Goal: Information Seeking & Learning: Learn about a topic

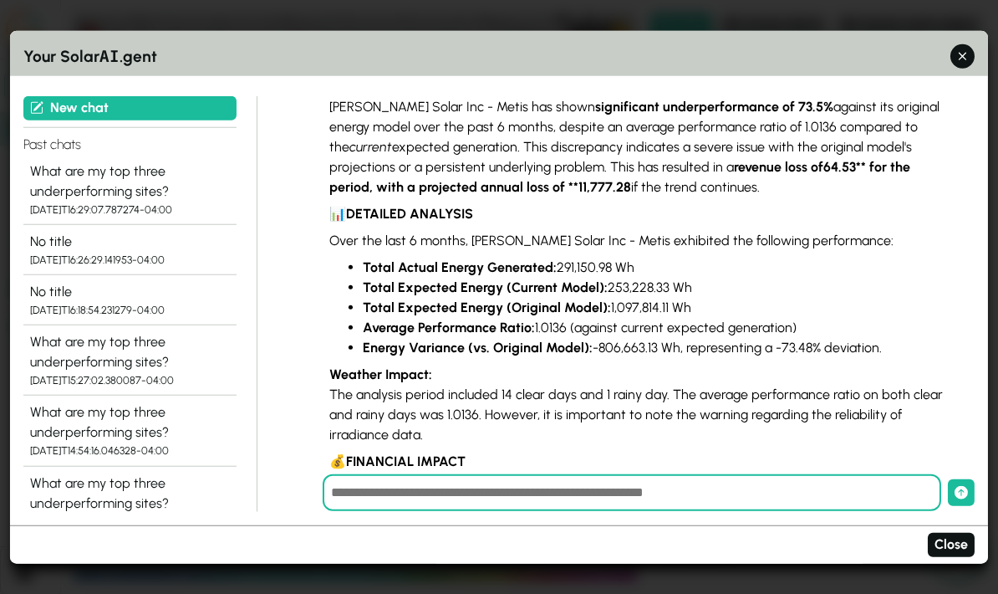
scroll to position [1189, 0]
click at [958, 48] on icon "button" at bounding box center [963, 57] width 18 height 18
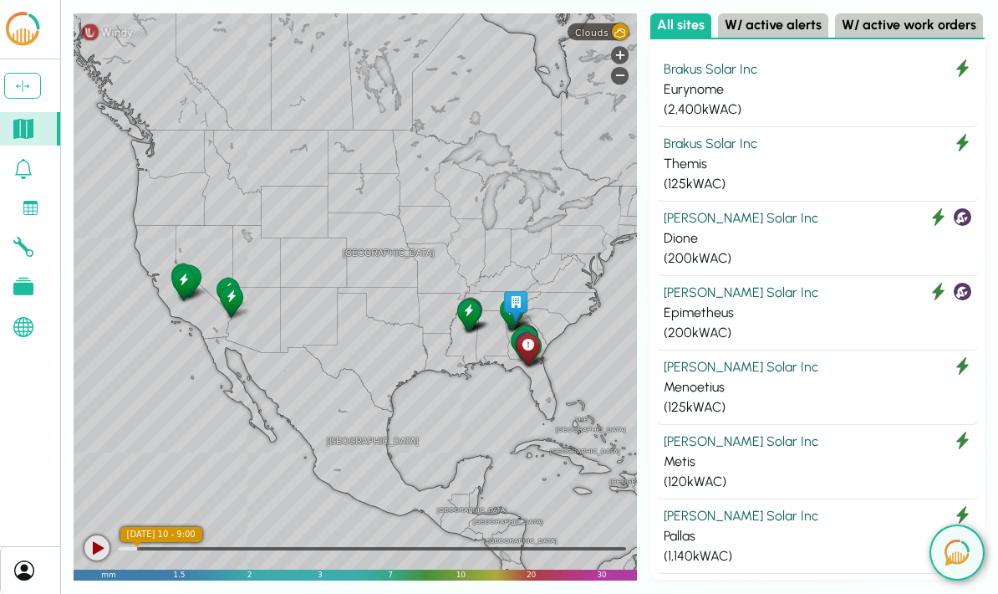
click at [750, 159] on div "Themis" at bounding box center [818, 164] width 308 height 20
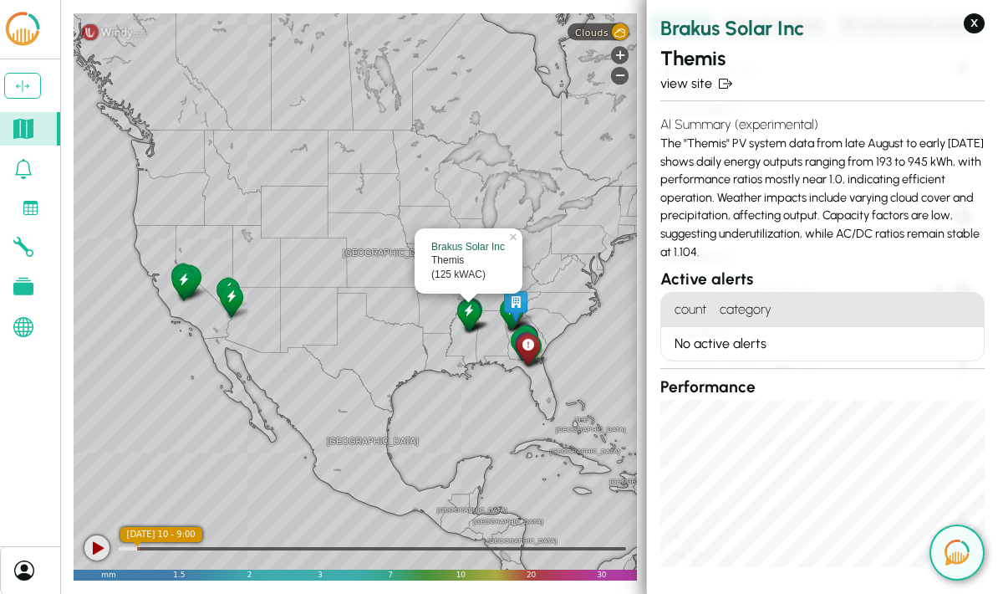
scroll to position [0, 0]
click at [684, 83] on link "view site" at bounding box center [822, 84] width 324 height 20
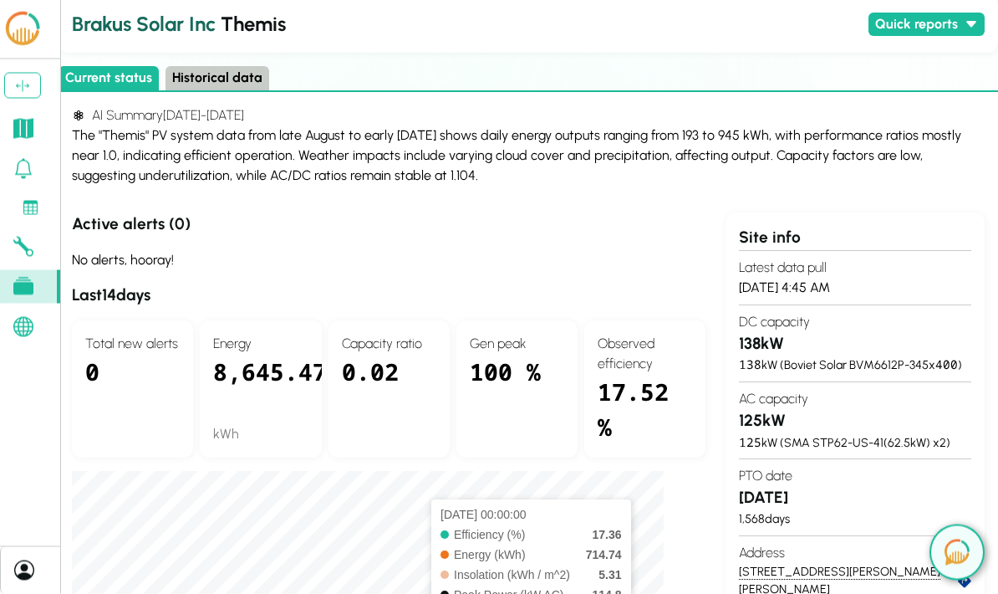
scroll to position [0, 15]
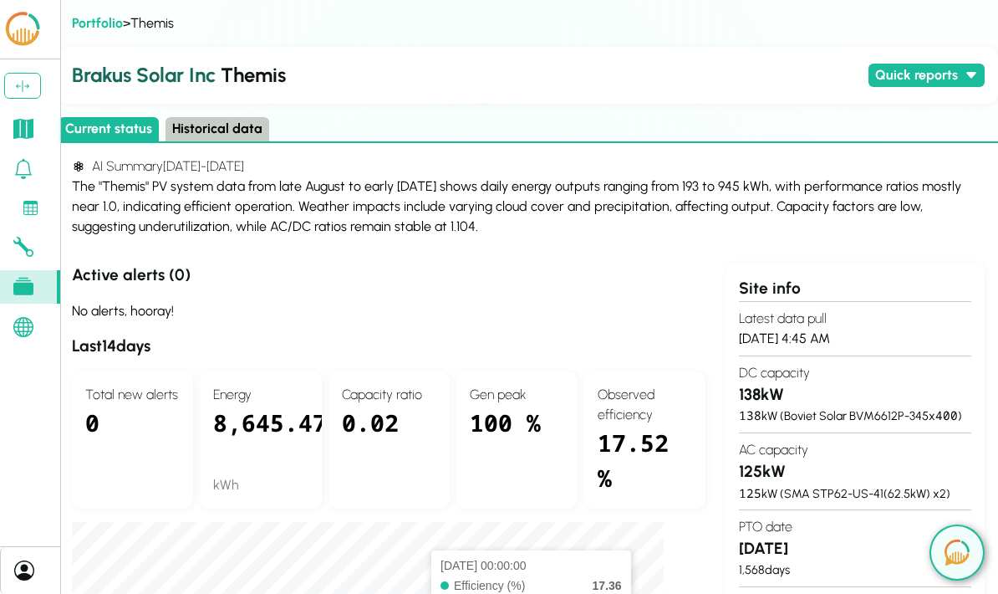
click at [240, 127] on button "Historical data" at bounding box center [218, 129] width 104 height 24
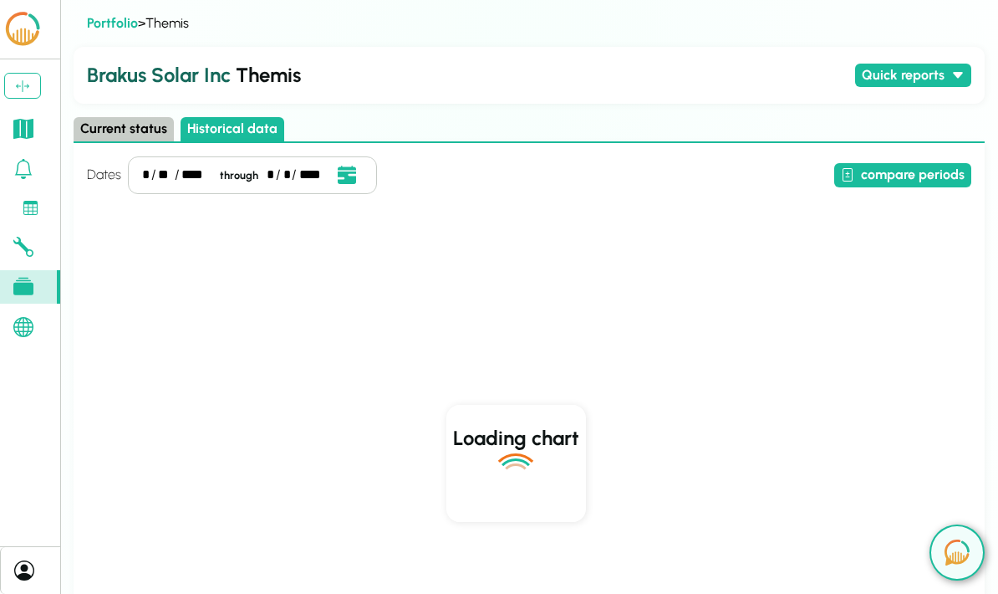
click at [939, 79] on button "Quick reports" at bounding box center [913, 76] width 116 height 24
click at [901, 175] on button "compare periods" at bounding box center [902, 175] width 137 height 24
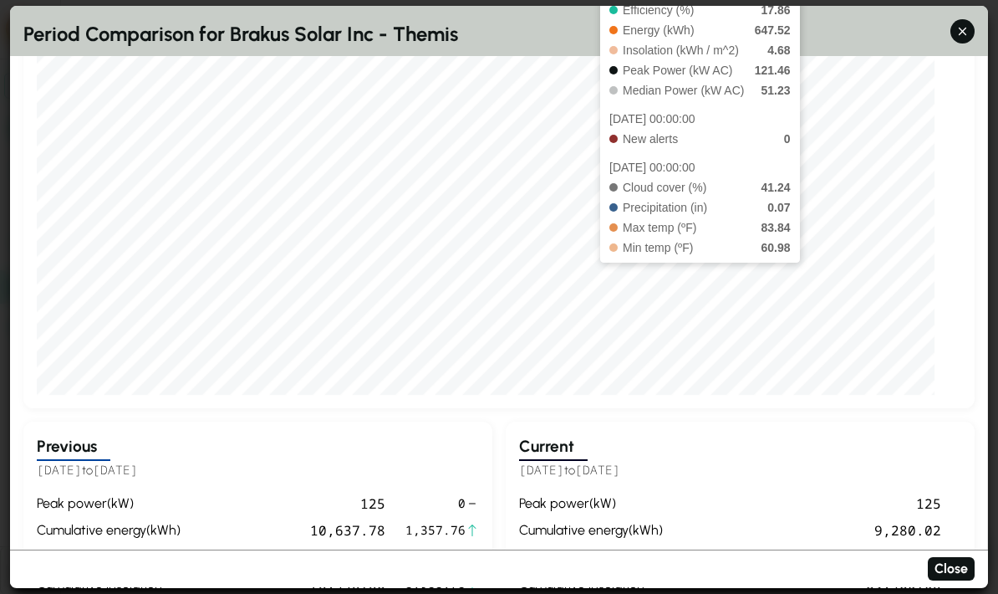
scroll to position [276, 0]
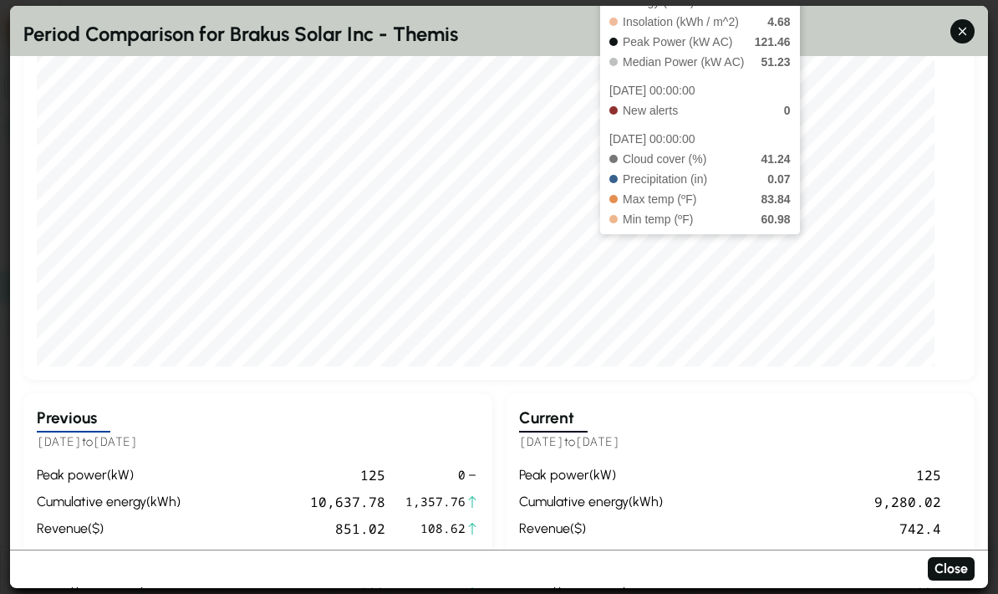
click at [837, 359] on div "Dates * / ** / **** through * / * / **** Event Date, [DATE] [DATE] S M T W T F …" at bounding box center [498, 359] width 951 height 1118
click at [829, 348] on div "Dates * / ** / **** through * / * / **** Event Date, [DATE] [DATE] S M T W T F …" at bounding box center [498, 359] width 951 height 1118
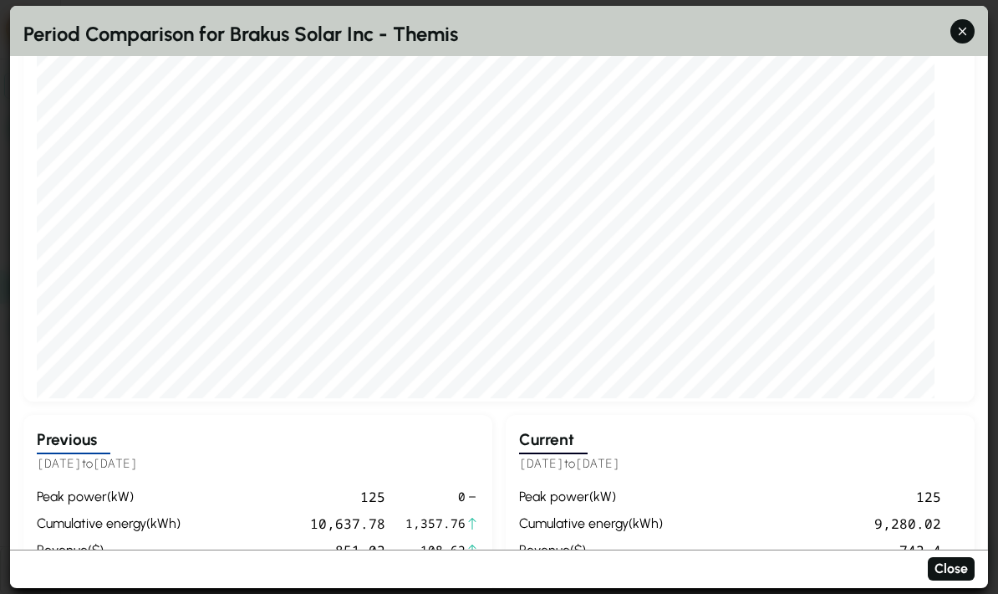
scroll to position [-1, 0]
click at [961, 19] on button "button" at bounding box center [963, 31] width 24 height 24
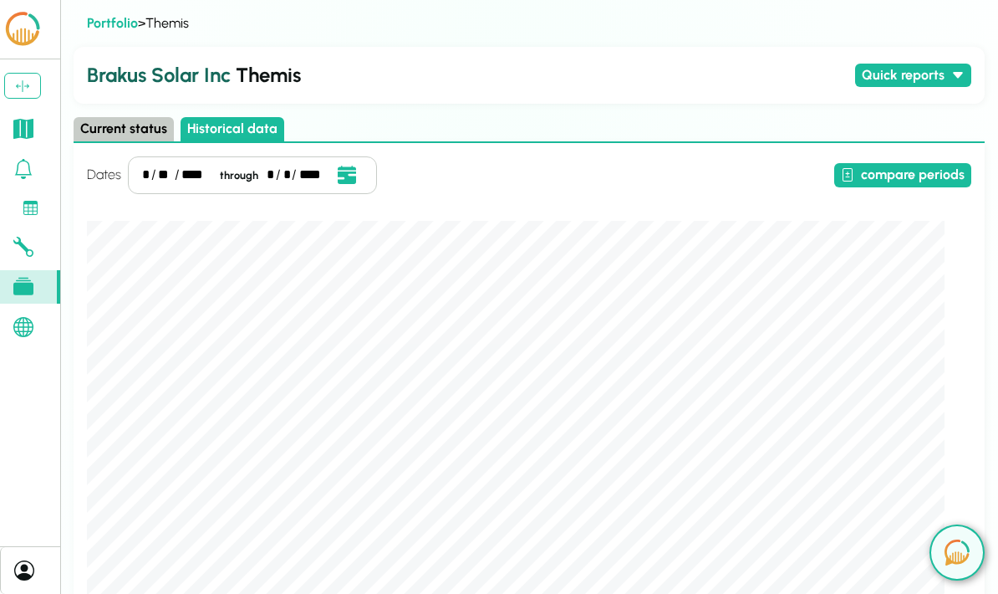
click at [949, 535] on button at bounding box center [957, 552] width 55 height 56
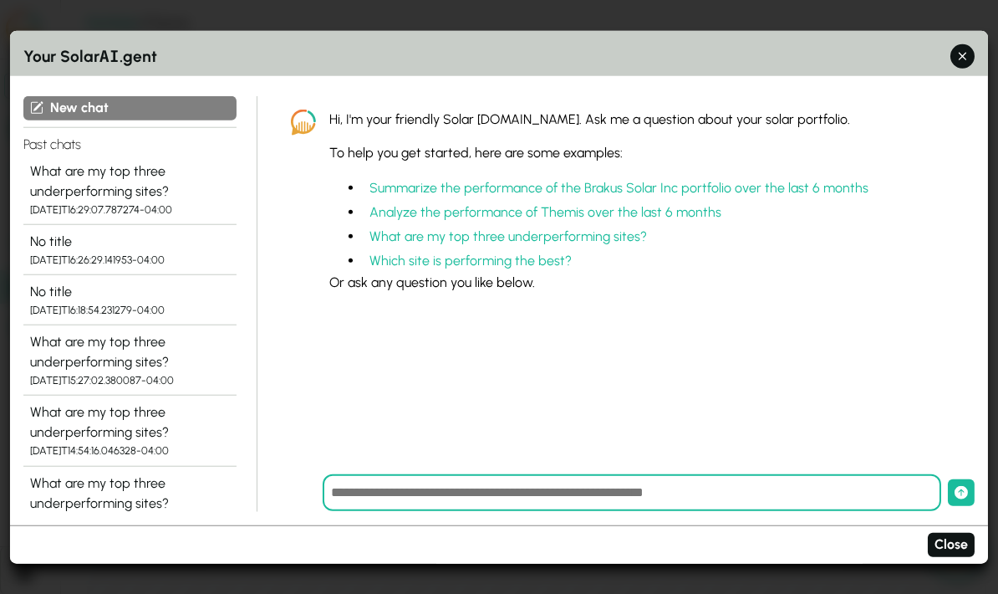
click at [682, 176] on button "Summarize the performance of the Brakus Solar Inc portfolio over the last 6 mon…" at bounding box center [619, 188] width 512 height 24
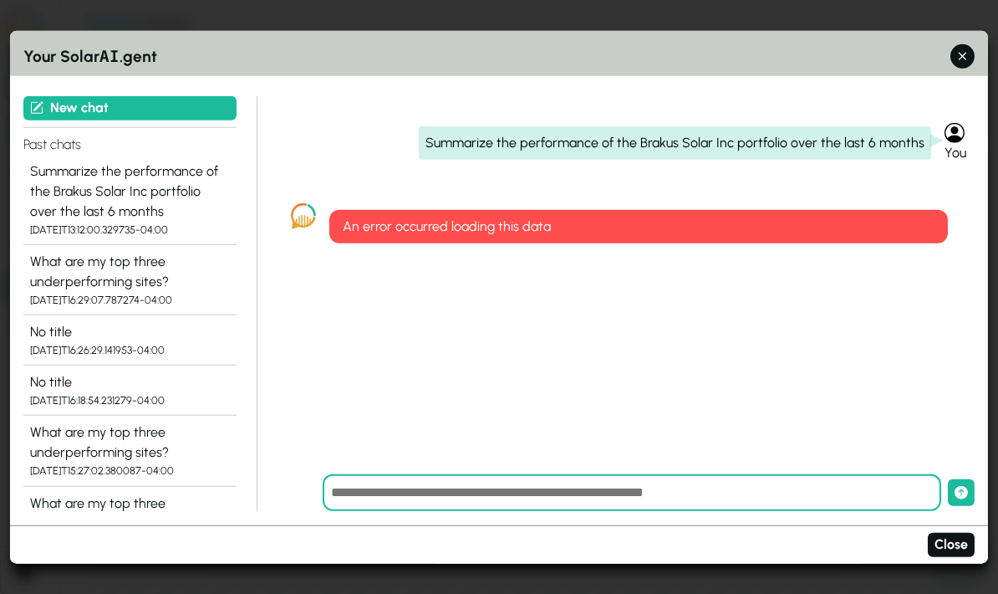
click at [964, 48] on icon "button" at bounding box center [963, 57] width 18 height 18
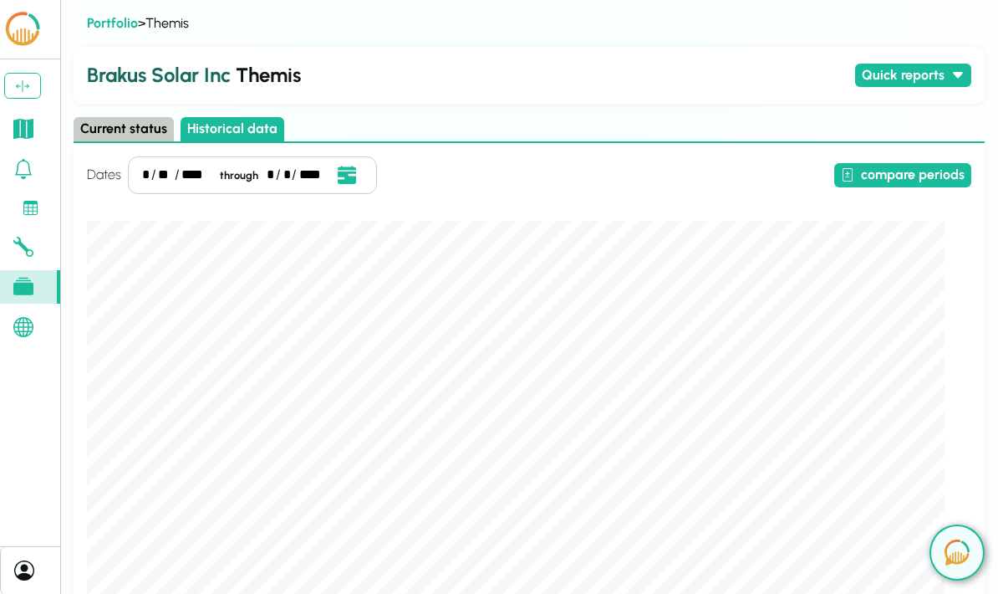
click at [963, 551] on img at bounding box center [957, 552] width 25 height 26
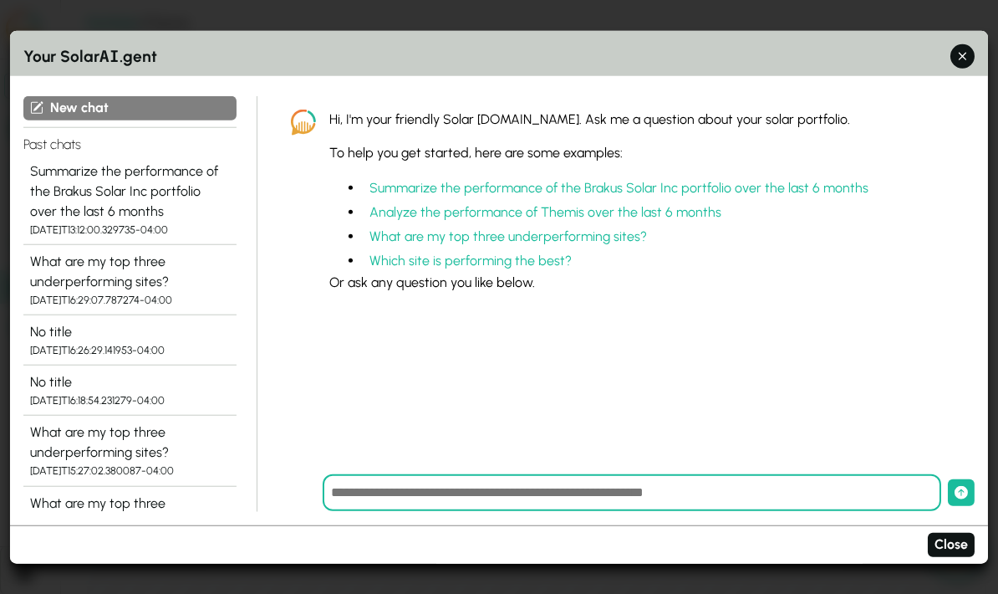
click at [88, 171] on div "Summarize the performance of the Brakus Solar Inc portfolio over the last 6 mon…" at bounding box center [130, 191] width 200 height 60
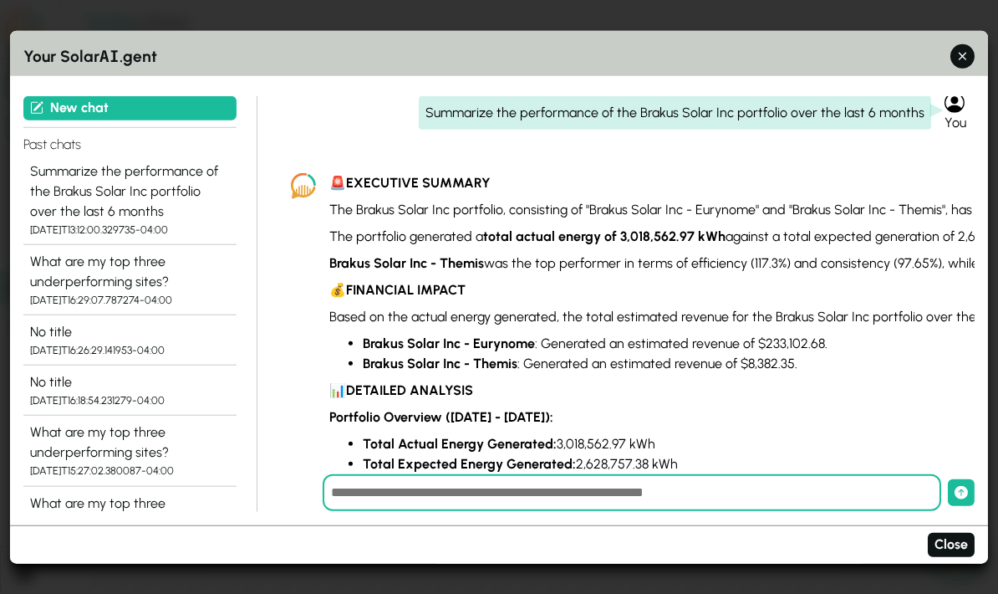
scroll to position [19, 0]
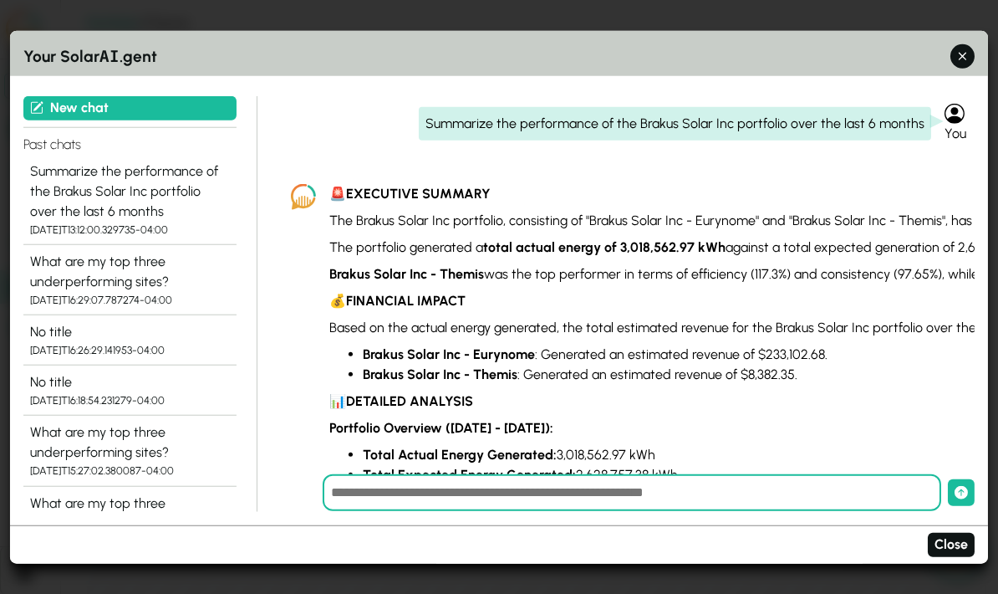
click at [64, 257] on div "What are my top three underperforming sites?" at bounding box center [130, 271] width 200 height 40
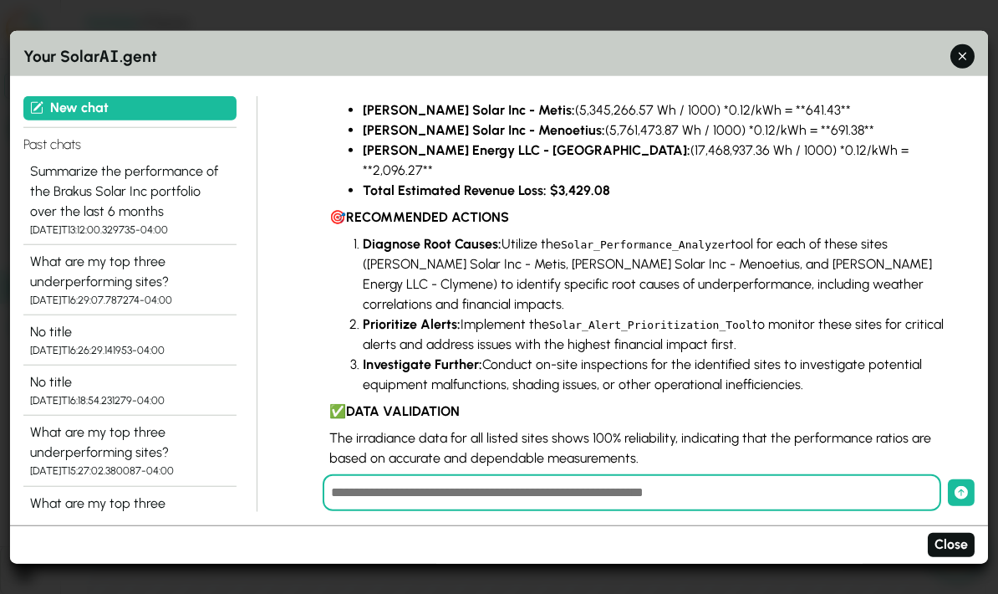
scroll to position [670, 0]
click at [964, 53] on icon "button" at bounding box center [963, 57] width 8 height 8
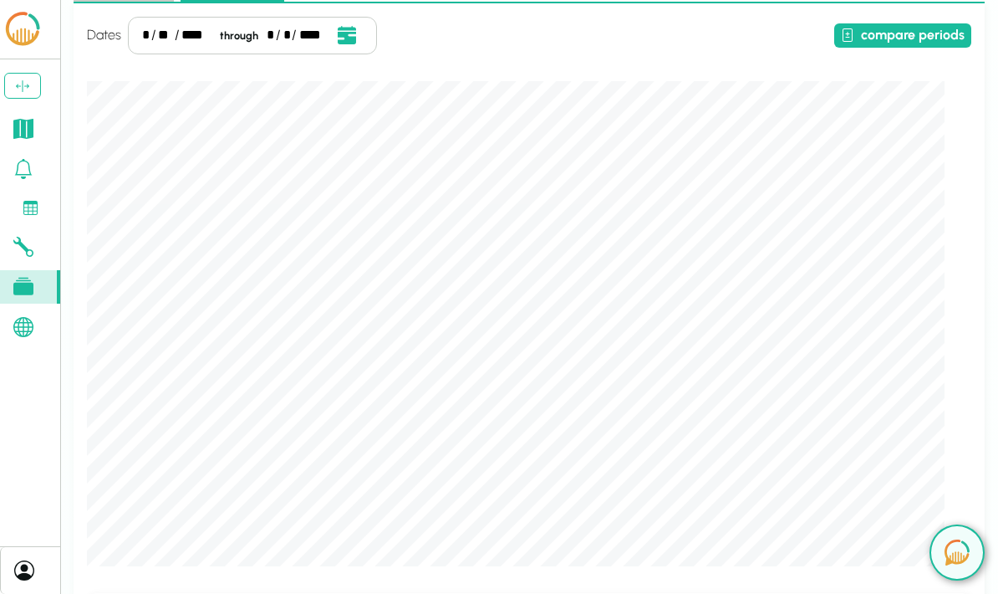
scroll to position [0, 0]
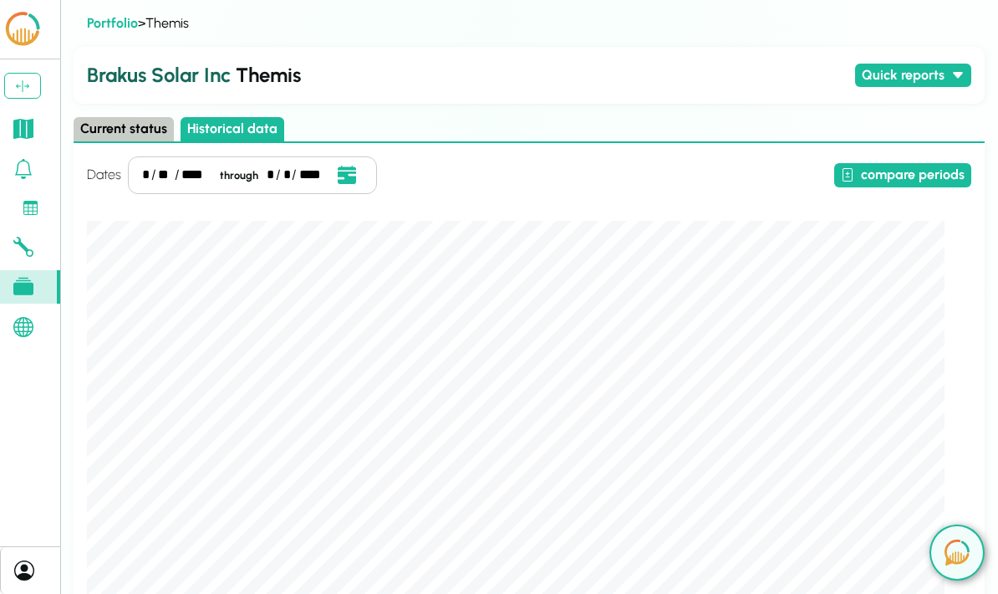
click at [132, 133] on button "Current status" at bounding box center [124, 129] width 100 height 24
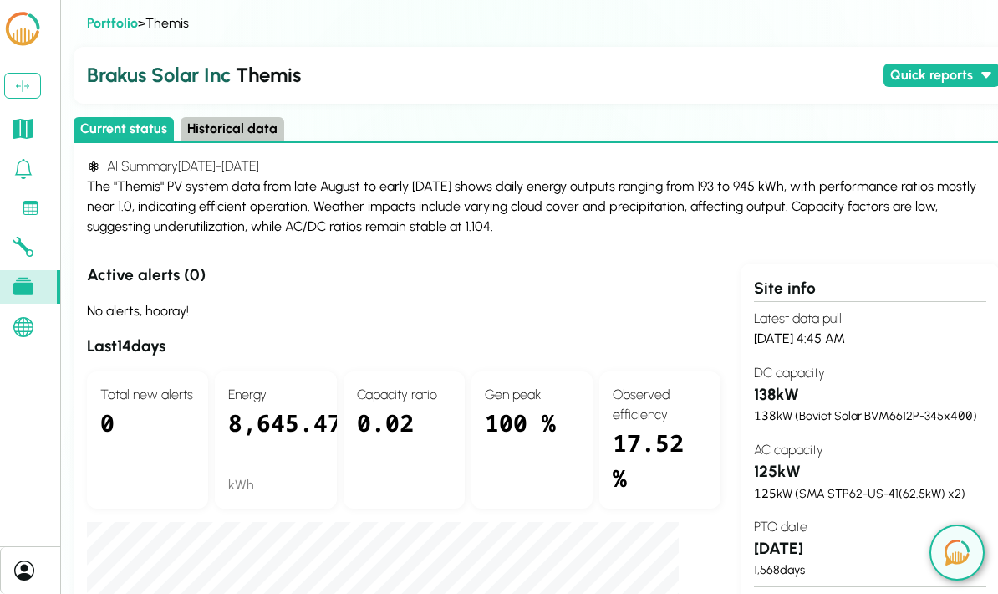
click at [259, 139] on button "Historical data" at bounding box center [233, 129] width 104 height 24
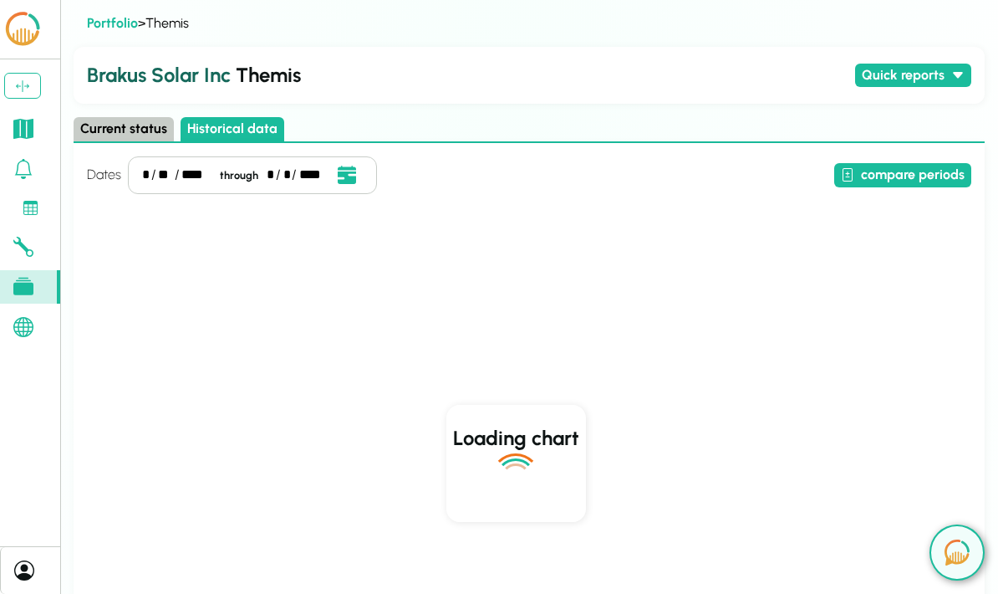
click at [921, 181] on button "compare periods" at bounding box center [902, 175] width 137 height 24
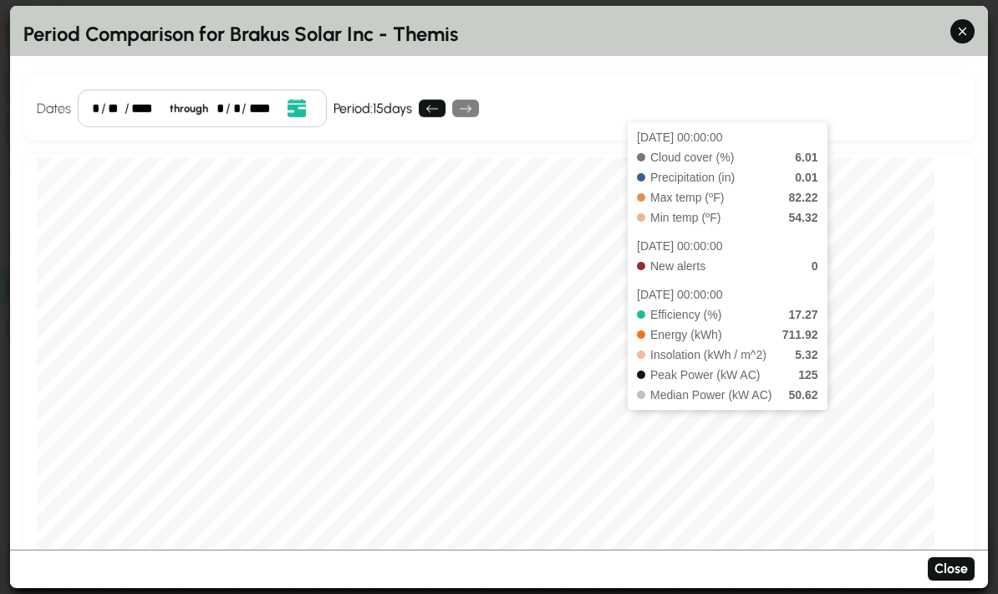
scroll to position [10, 0]
click at [303, 99] on icon "Open date picker" at bounding box center [296, 108] width 18 height 18
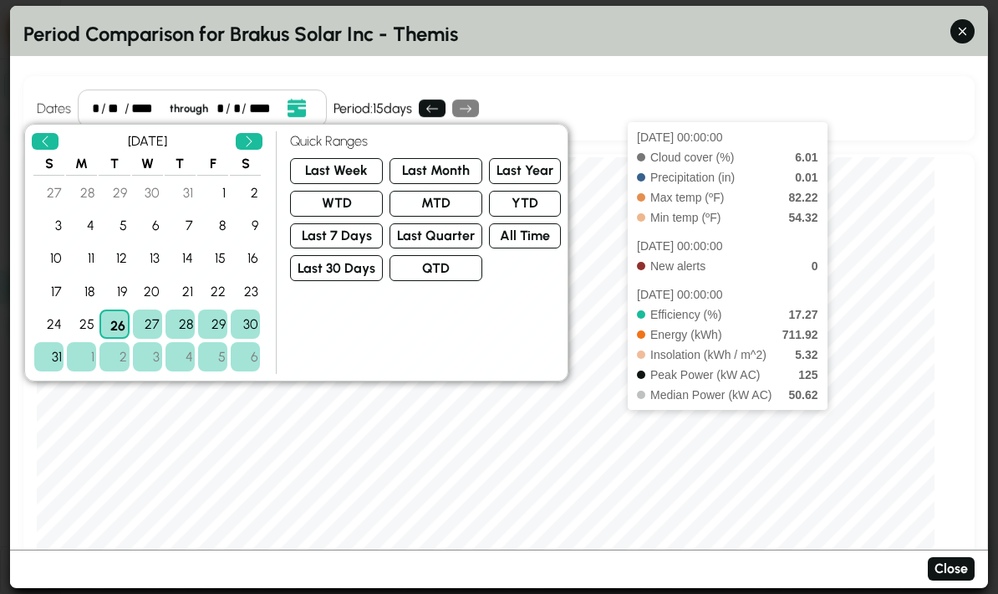
click at [435, 158] on button "Last Month" at bounding box center [436, 171] width 93 height 26
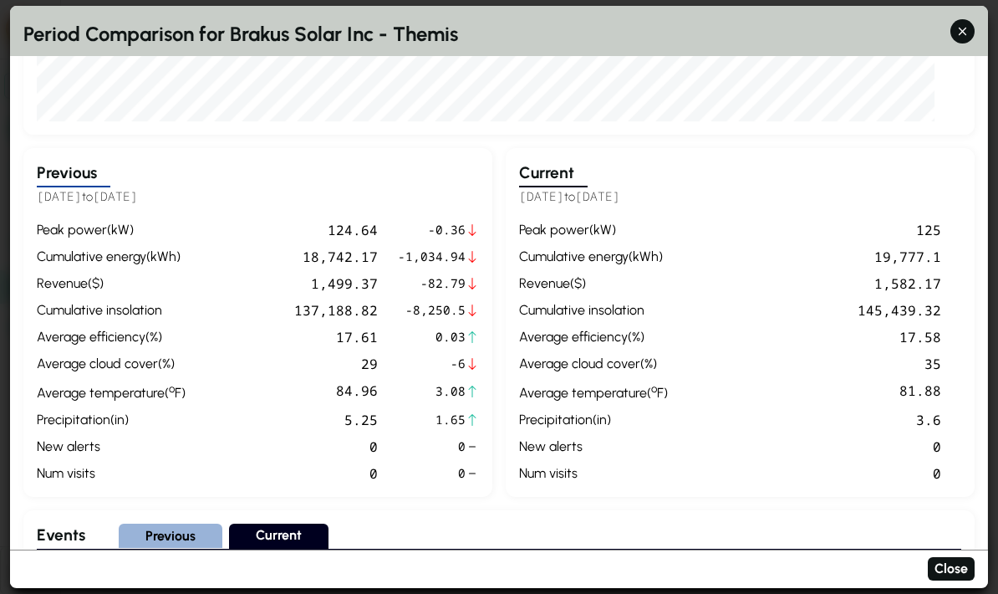
scroll to position [528, 0]
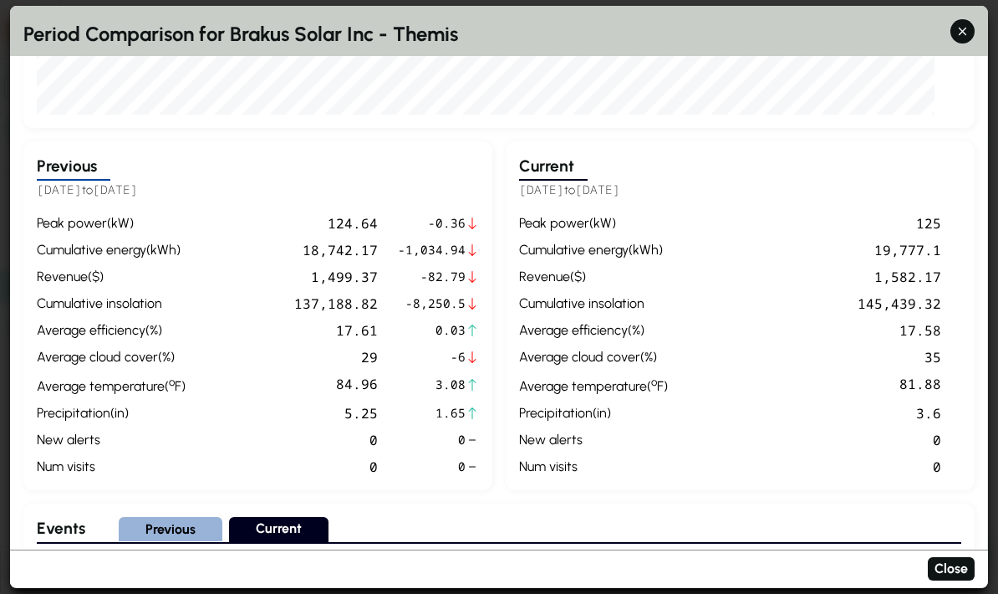
click at [455, 376] on span "3.08" at bounding box center [432, 385] width 68 height 18
click at [929, 374] on div "81.88" at bounding box center [808, 385] width 267 height 23
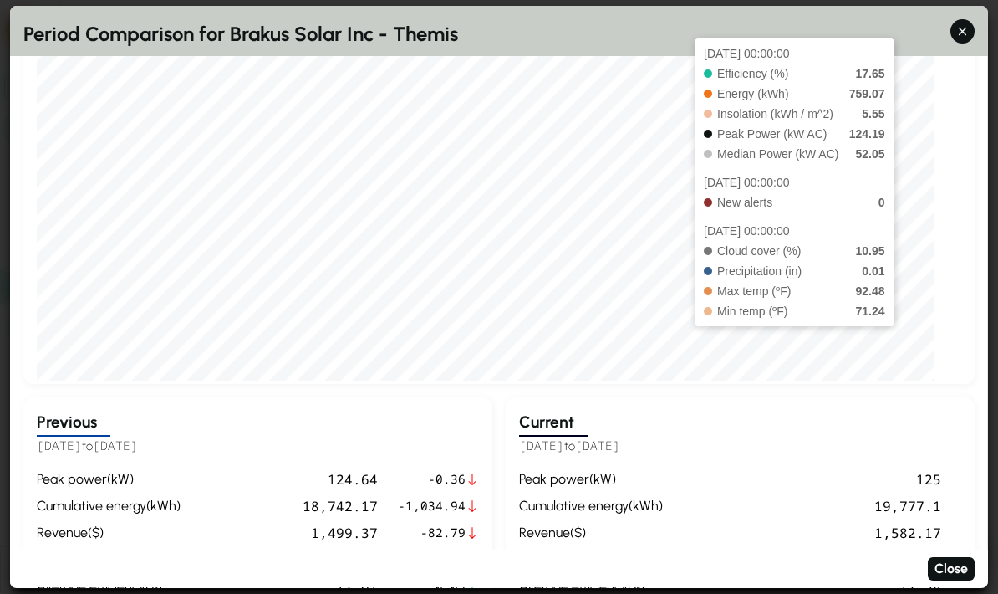
scroll to position [0, 0]
click at [954, 19] on button "button" at bounding box center [963, 31] width 24 height 24
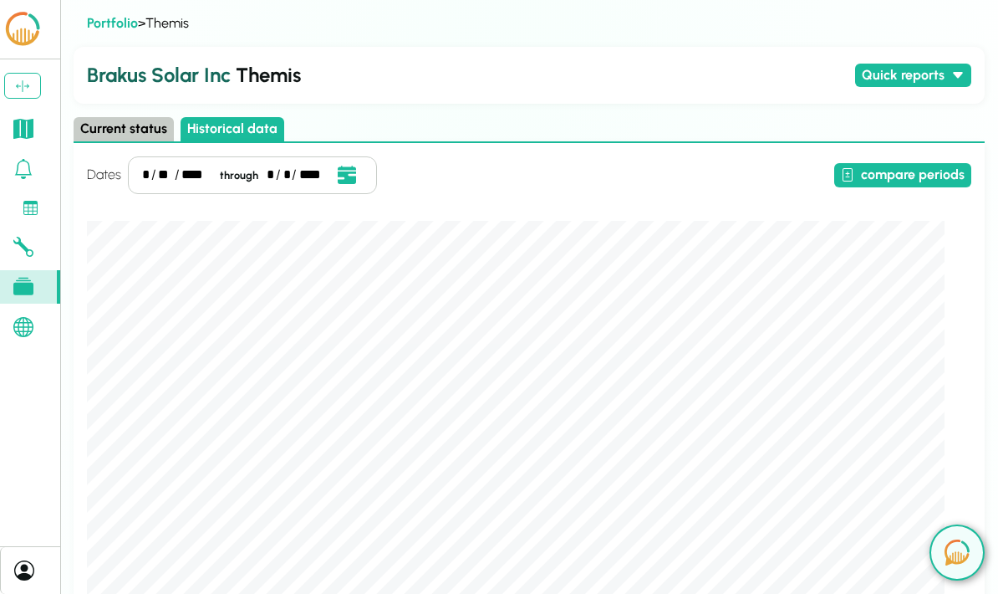
click at [964, 548] on img at bounding box center [957, 552] width 25 height 26
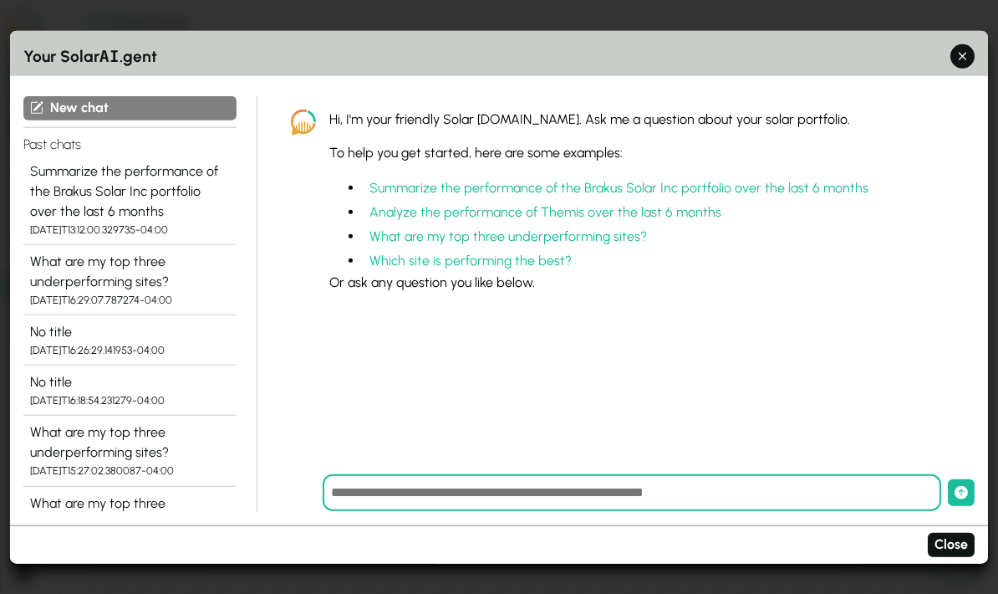
click at [72, 257] on div "What are my top three underperforming sites?" at bounding box center [130, 271] width 200 height 40
